Goal: Use online tool/utility: Utilize a website feature to perform a specific function

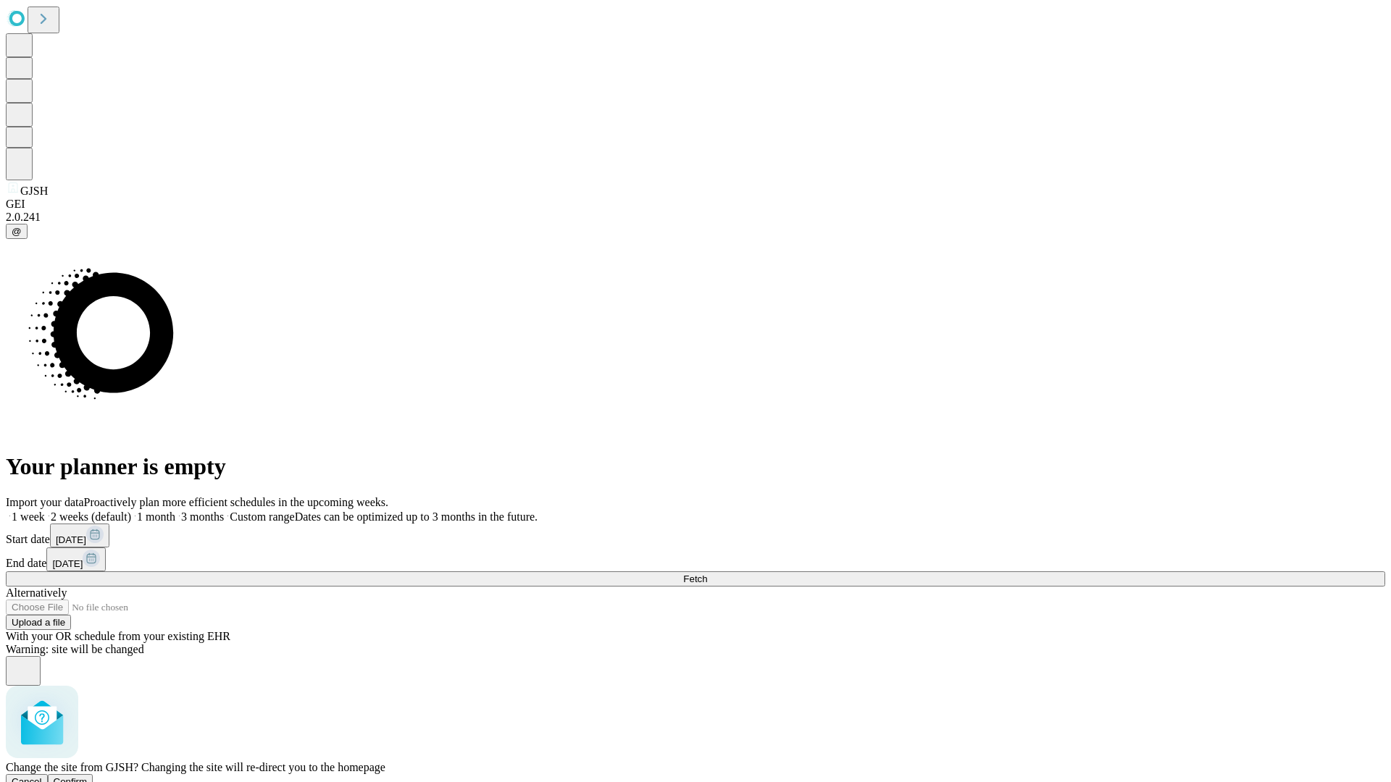
click at [88, 776] on span "Confirm" at bounding box center [71, 781] width 34 height 11
click at [175, 511] on label "1 month" at bounding box center [153, 517] width 44 height 12
click at [707, 574] on span "Fetch" at bounding box center [695, 579] width 24 height 11
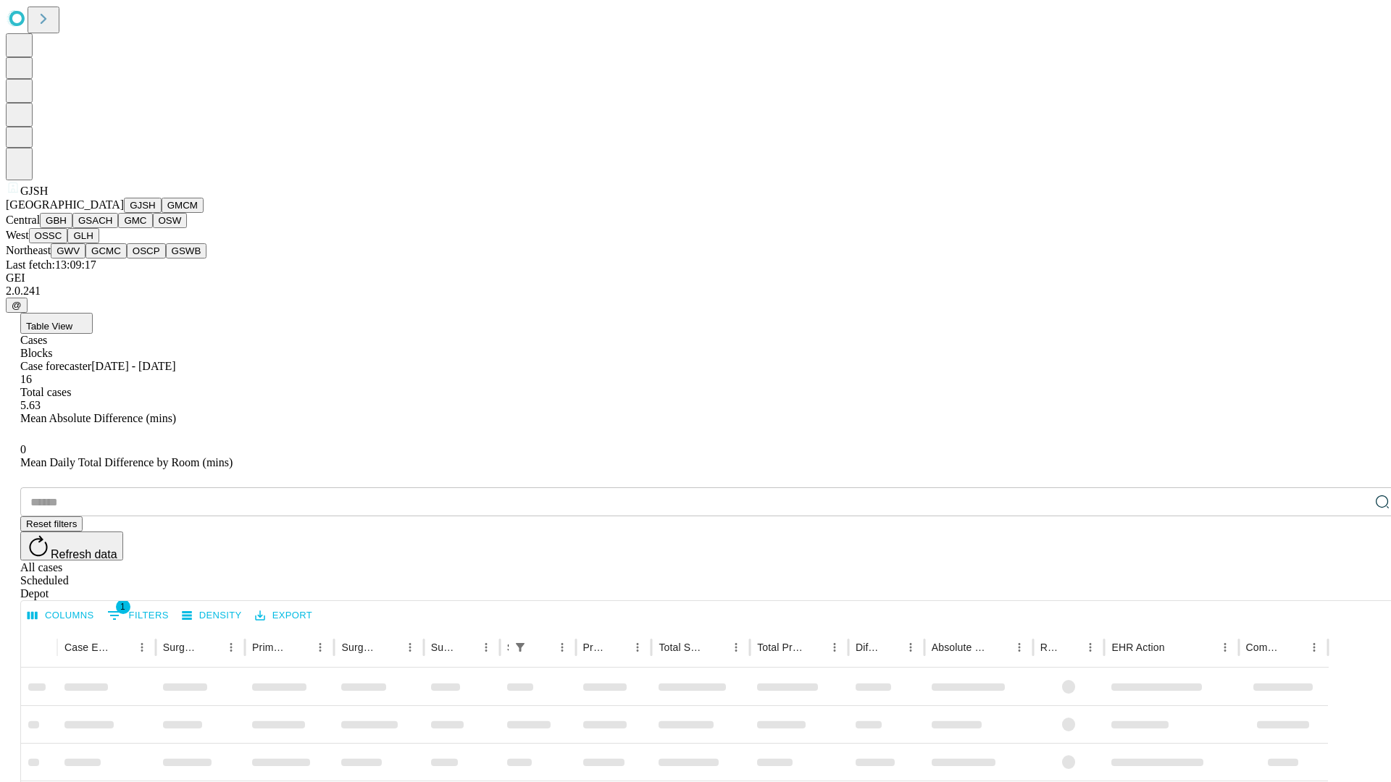
click at [162, 213] on button "GMCM" at bounding box center [183, 205] width 42 height 15
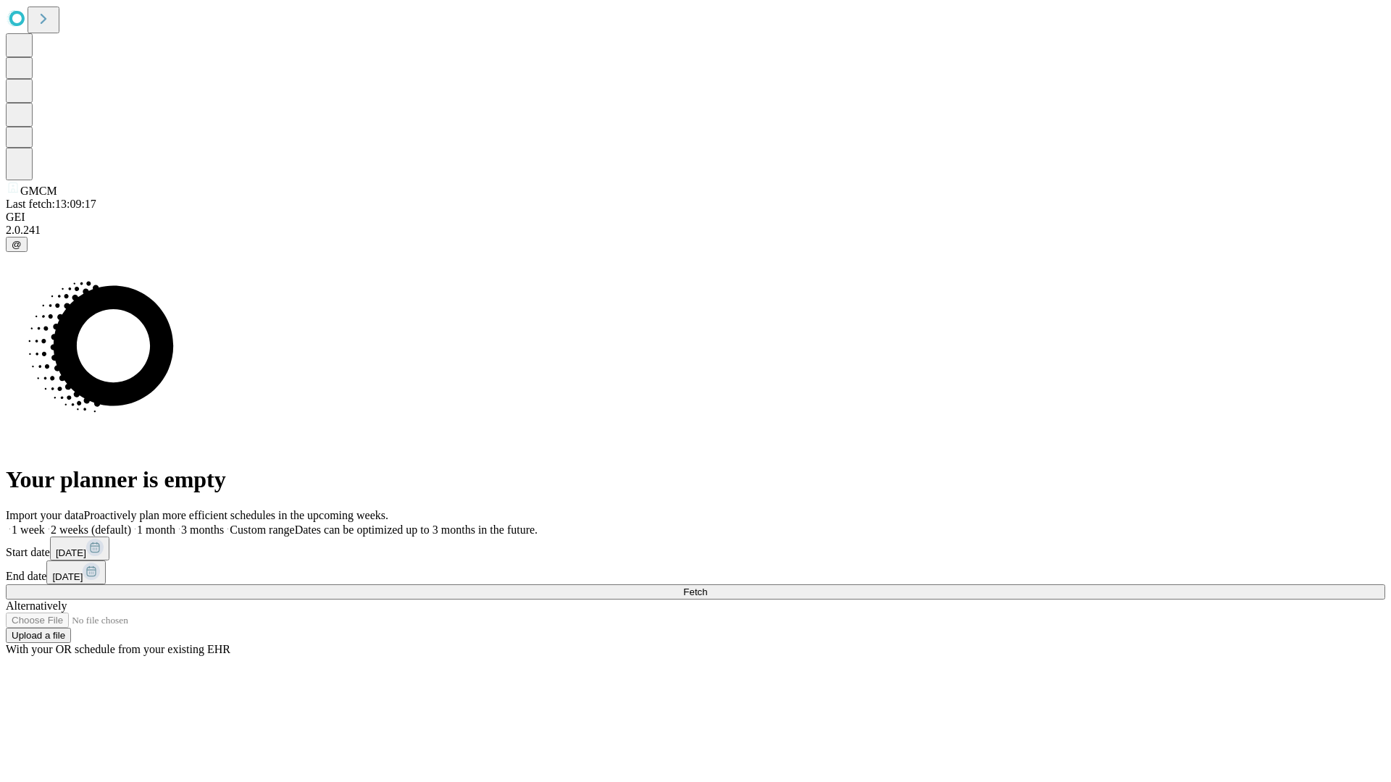
click at [175, 524] on label "1 month" at bounding box center [153, 530] width 44 height 12
click at [707, 587] on span "Fetch" at bounding box center [695, 592] width 24 height 11
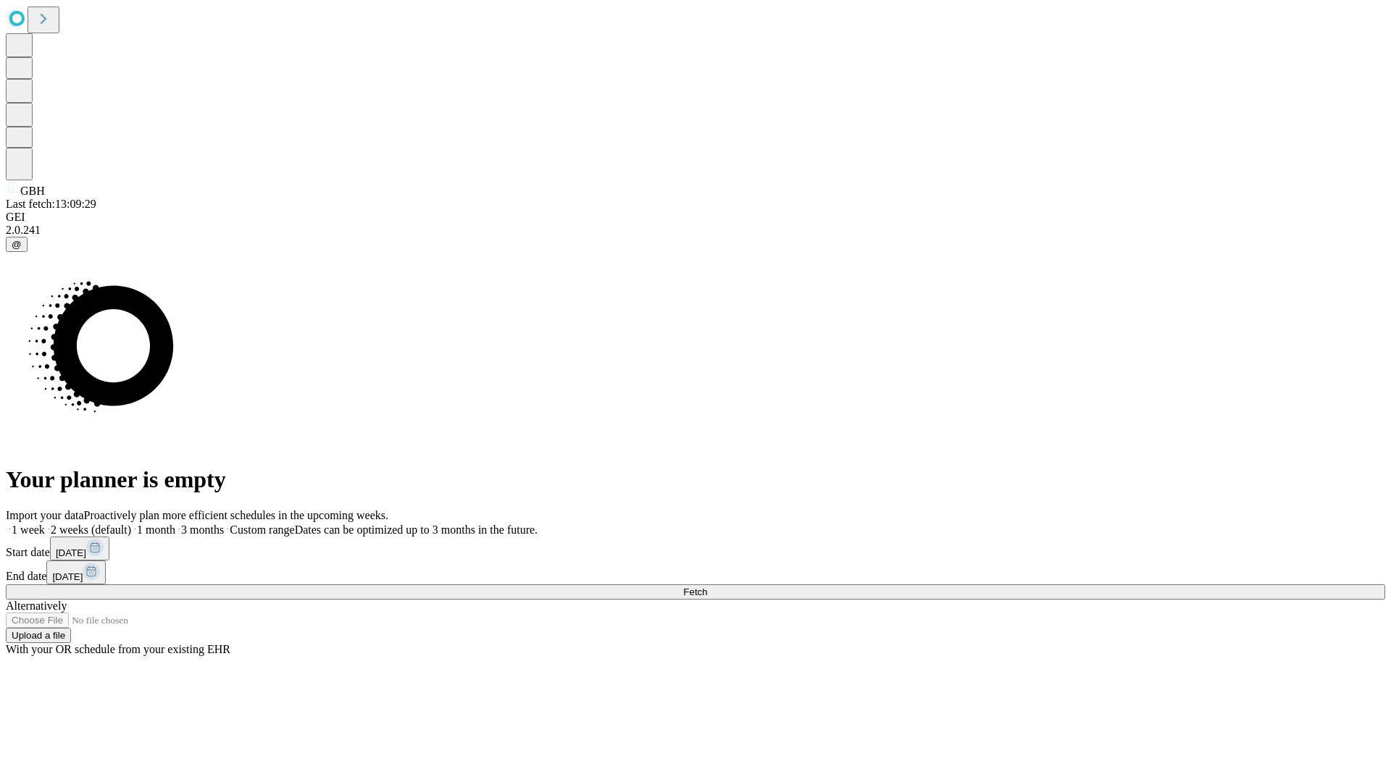
click at [175, 524] on label "1 month" at bounding box center [153, 530] width 44 height 12
click at [707, 587] on span "Fetch" at bounding box center [695, 592] width 24 height 11
click at [175, 524] on label "1 month" at bounding box center [153, 530] width 44 height 12
click at [707, 587] on span "Fetch" at bounding box center [695, 592] width 24 height 11
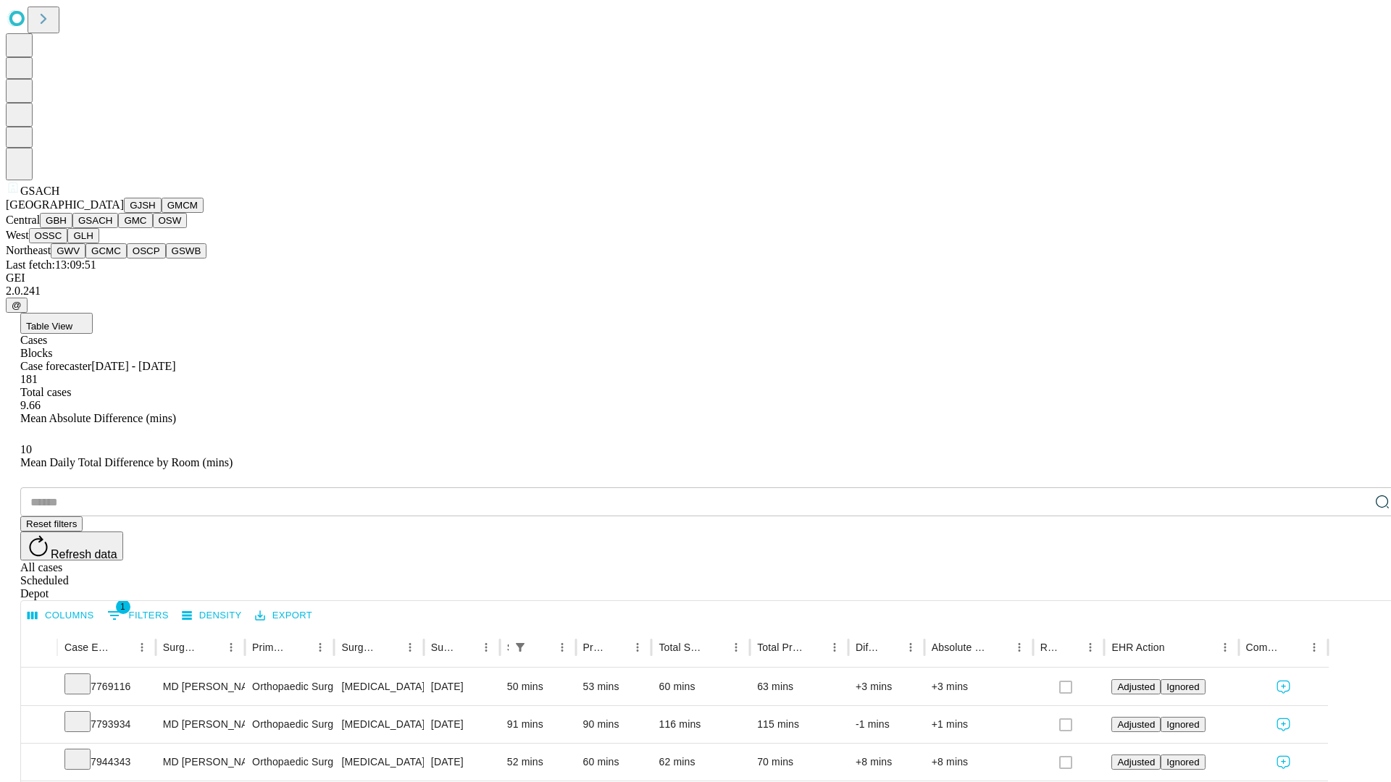
click at [118, 228] on button "GMC" at bounding box center [135, 220] width 34 height 15
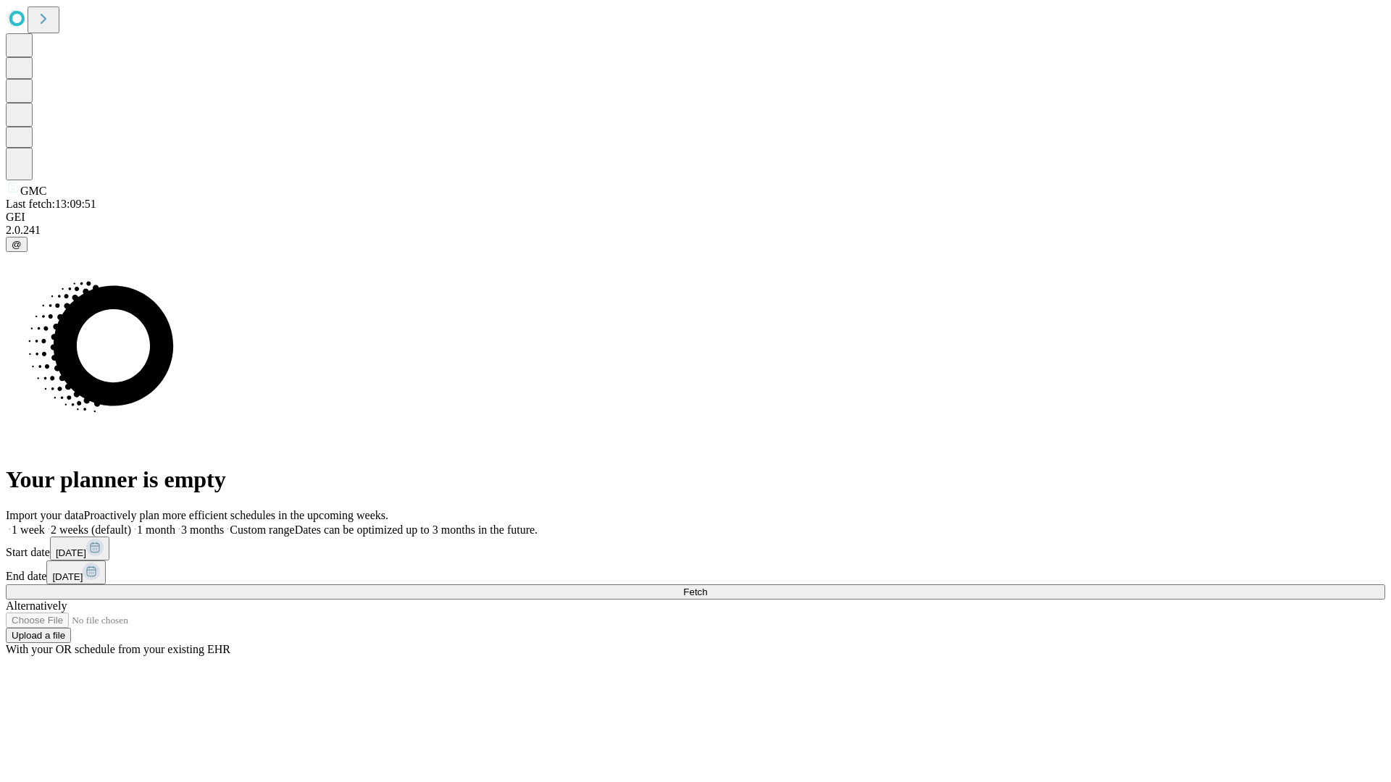
click at [707, 587] on span "Fetch" at bounding box center [695, 592] width 24 height 11
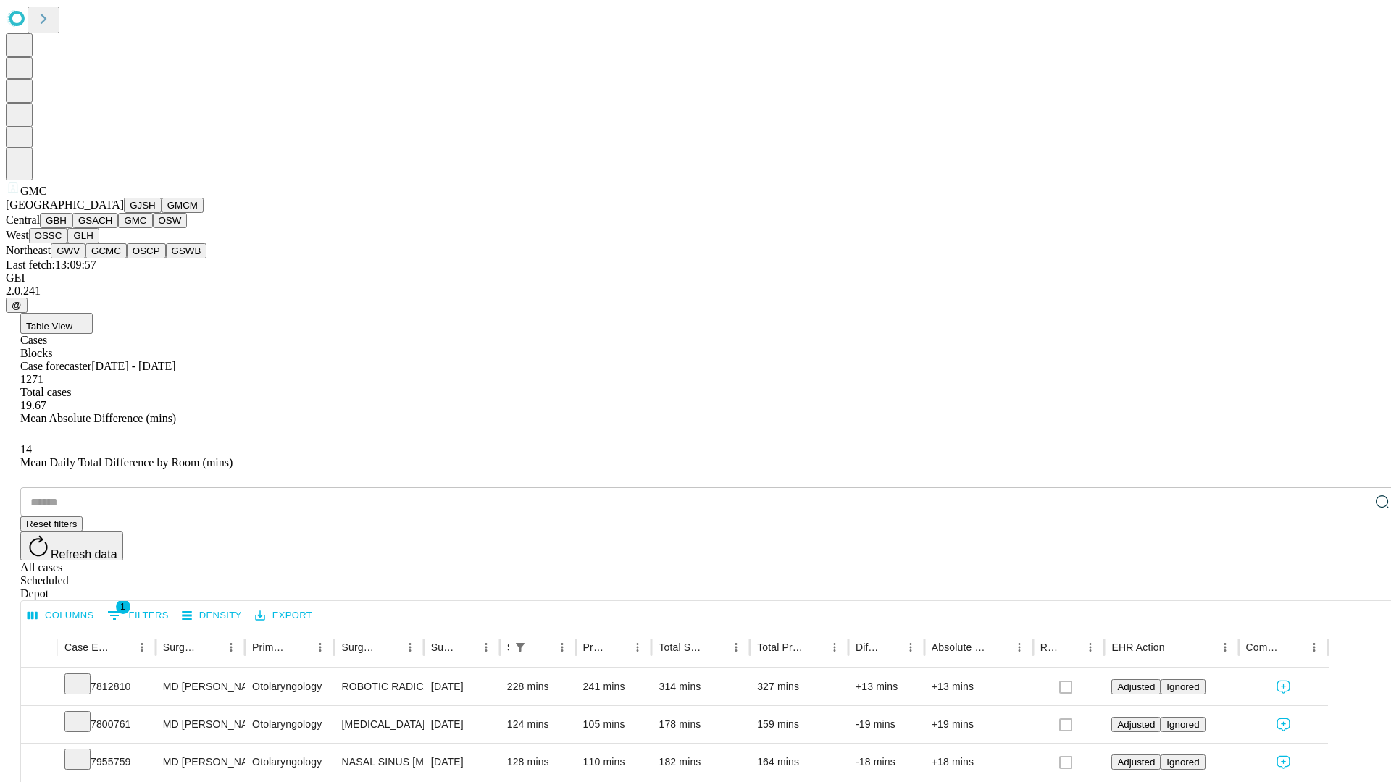
click at [153, 228] on button "OSW" at bounding box center [170, 220] width 35 height 15
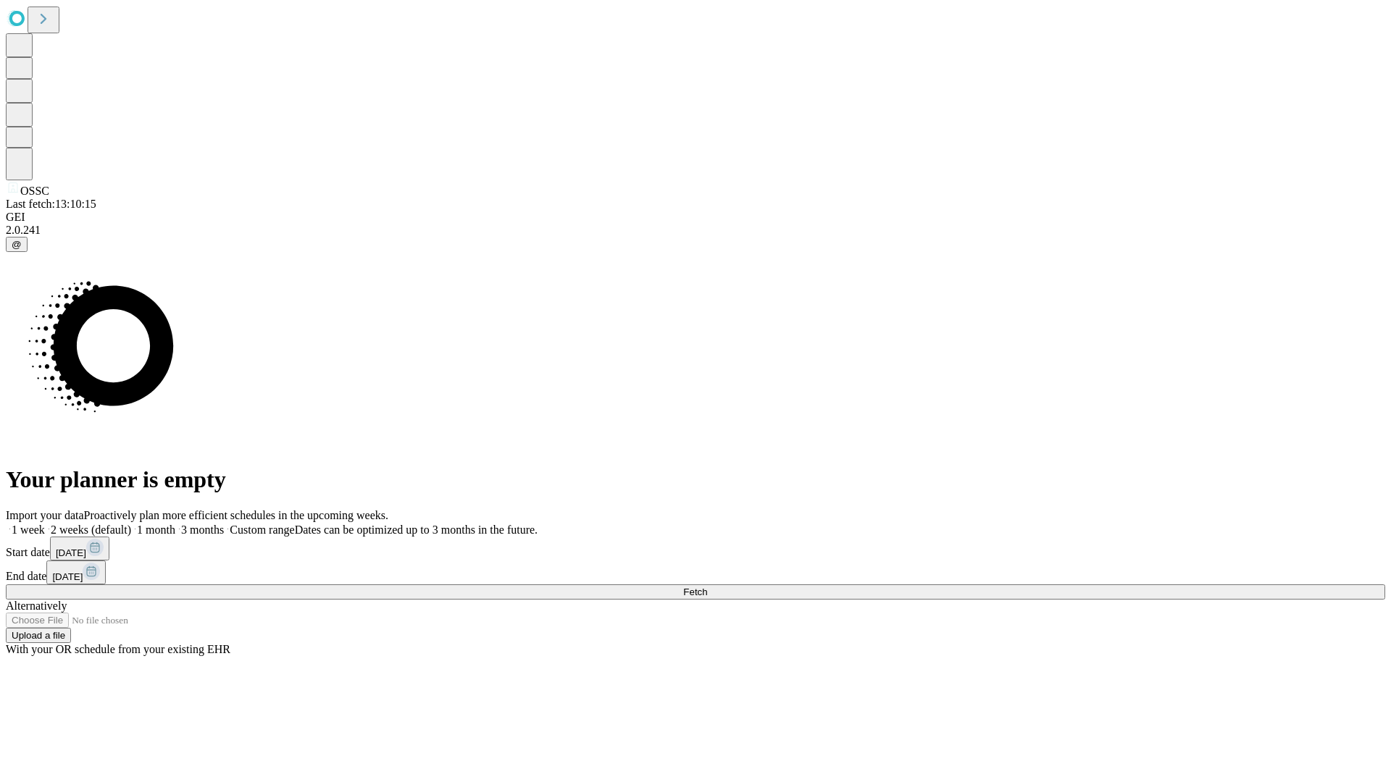
click at [175, 524] on label "1 month" at bounding box center [153, 530] width 44 height 12
click at [707, 587] on span "Fetch" at bounding box center [695, 592] width 24 height 11
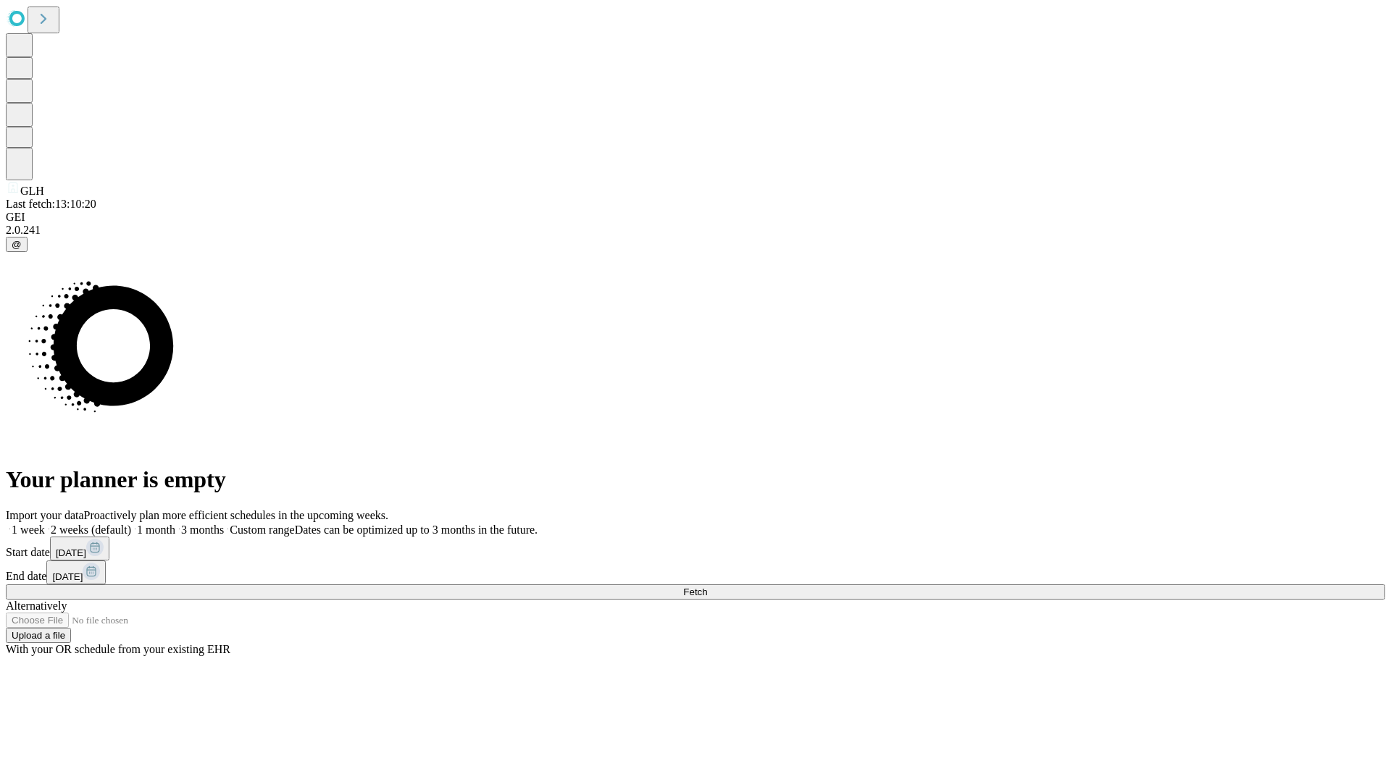
click at [707, 587] on span "Fetch" at bounding box center [695, 592] width 24 height 11
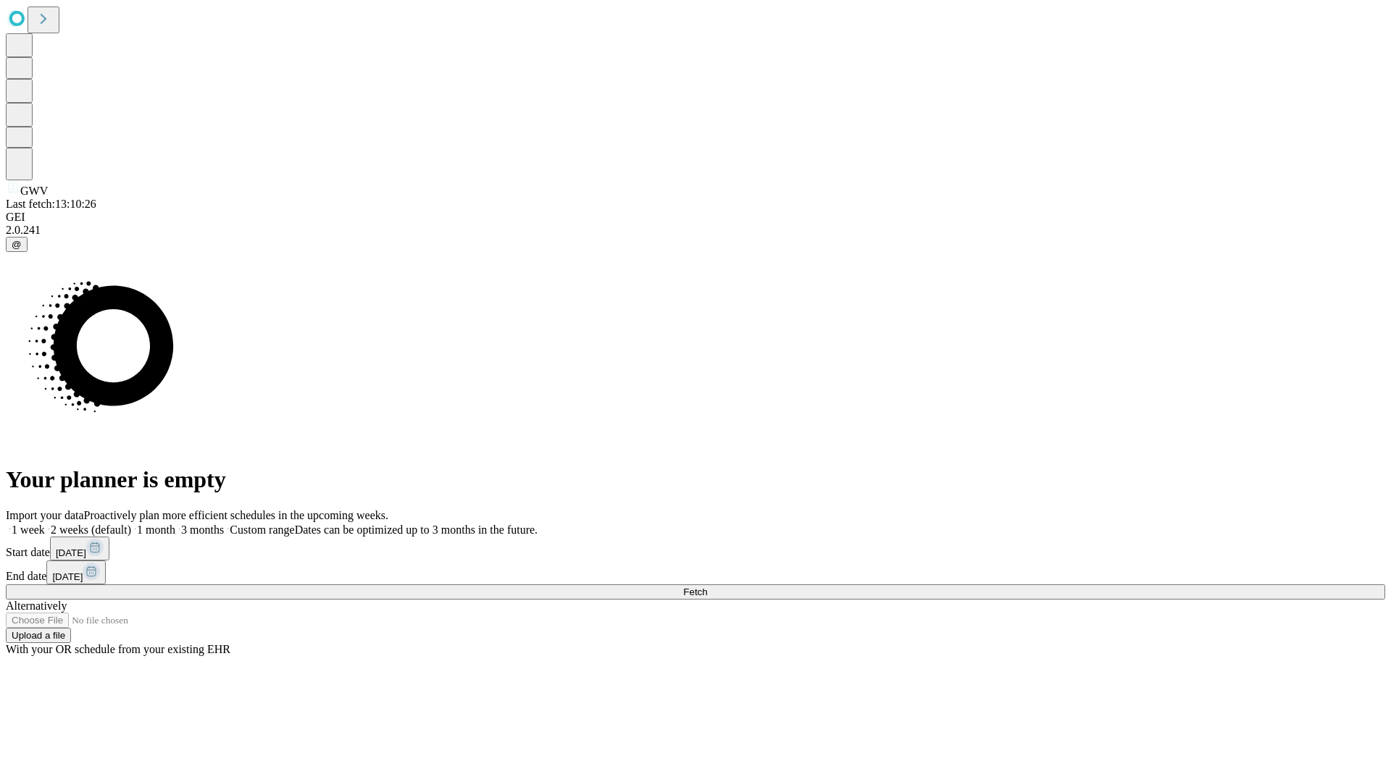
click at [175, 524] on label "1 month" at bounding box center [153, 530] width 44 height 12
click at [707, 587] on span "Fetch" at bounding box center [695, 592] width 24 height 11
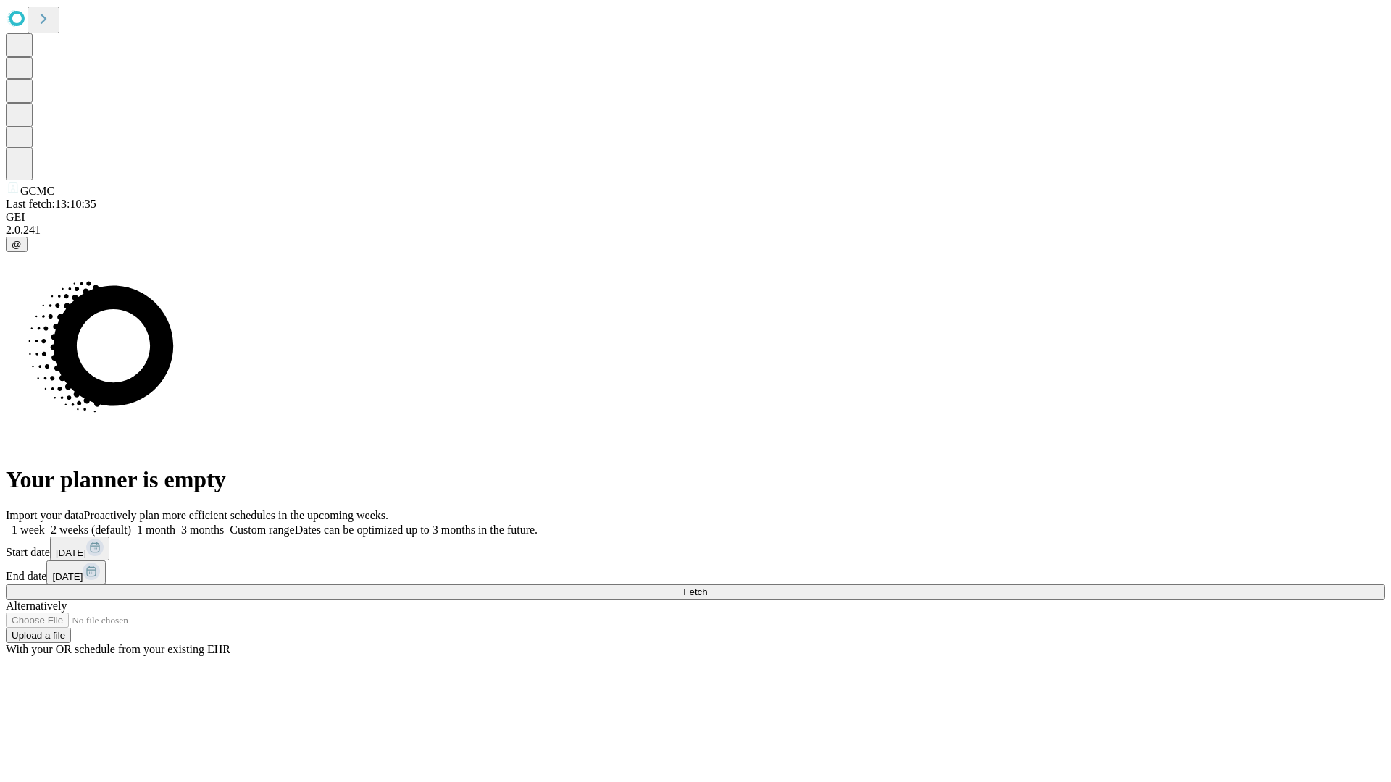
click at [707, 587] on span "Fetch" at bounding box center [695, 592] width 24 height 11
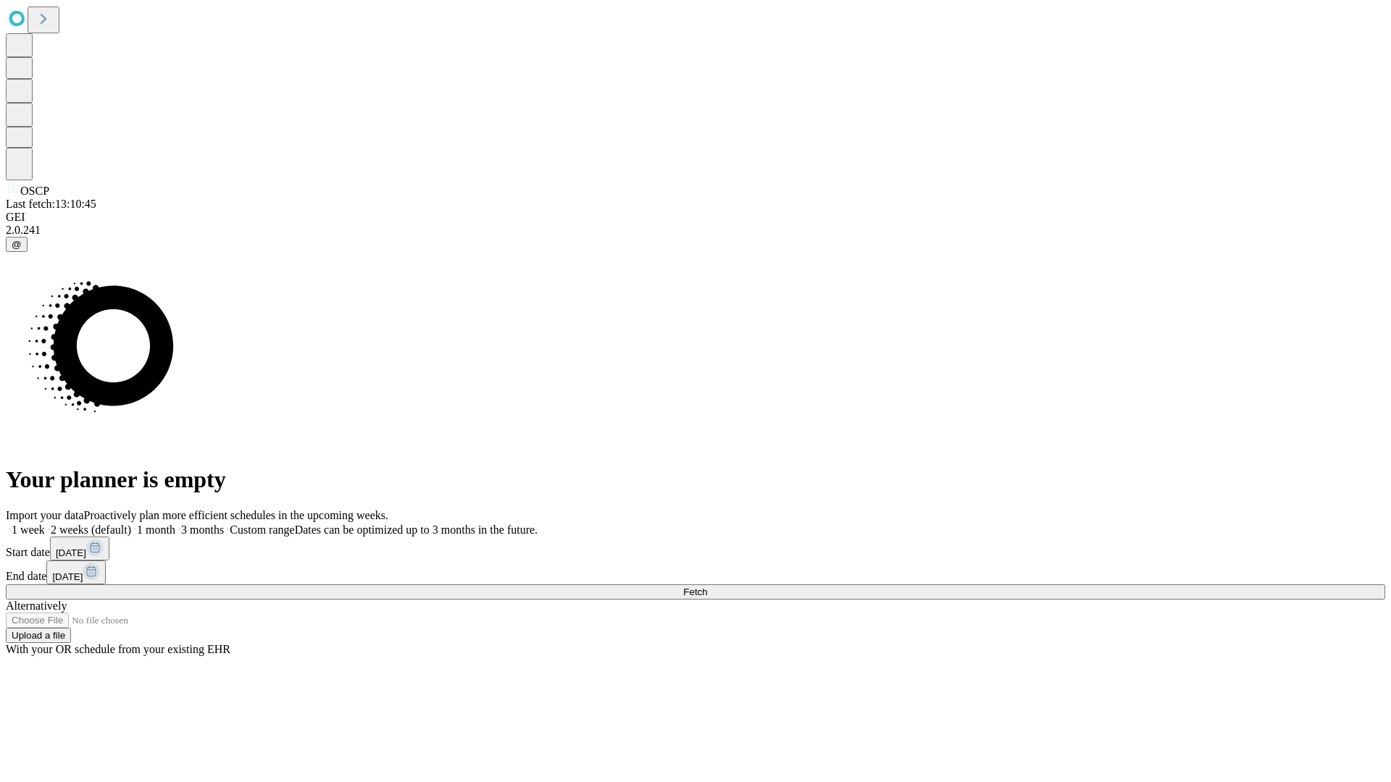
click at [707, 587] on span "Fetch" at bounding box center [695, 592] width 24 height 11
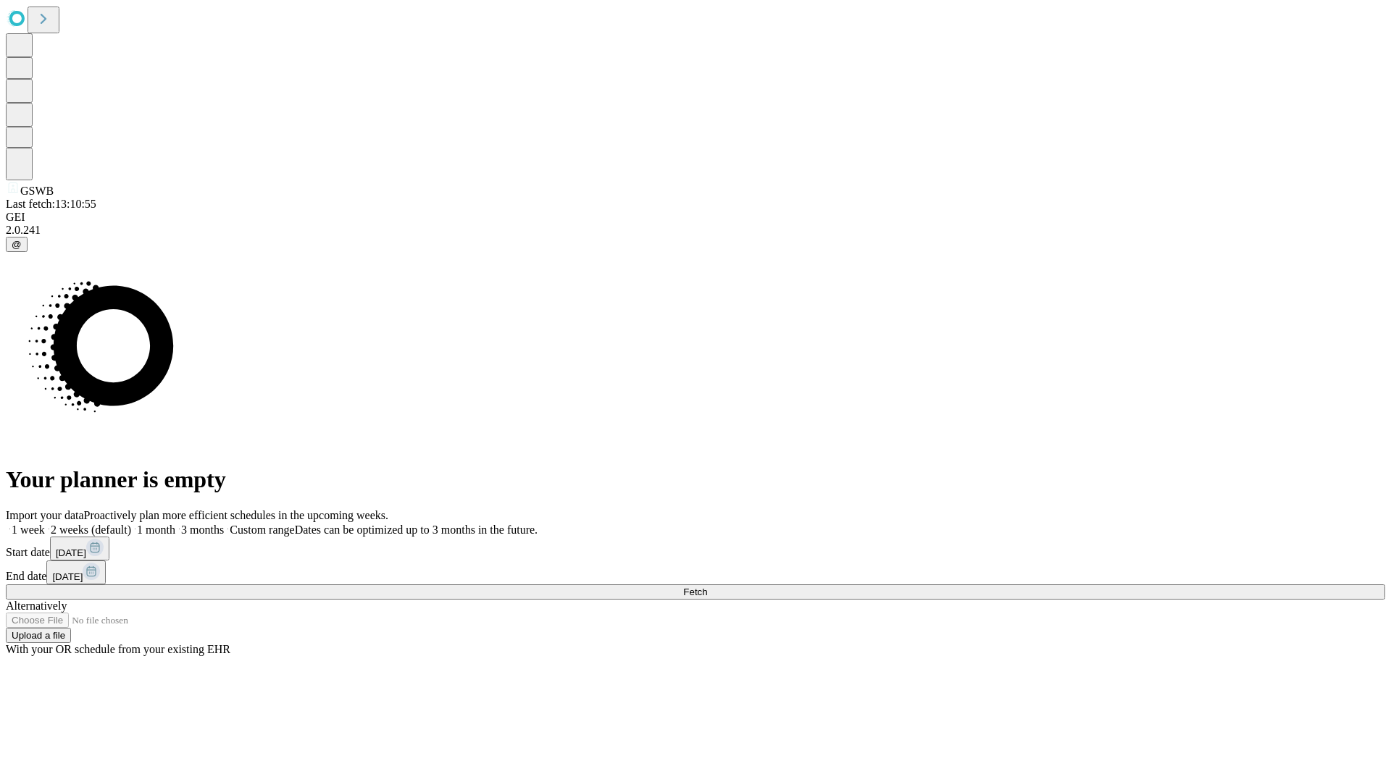
click at [175, 524] on label "1 month" at bounding box center [153, 530] width 44 height 12
click at [707, 587] on span "Fetch" at bounding box center [695, 592] width 24 height 11
